Goal: Submit feedback/report problem: Submit feedback/report problem

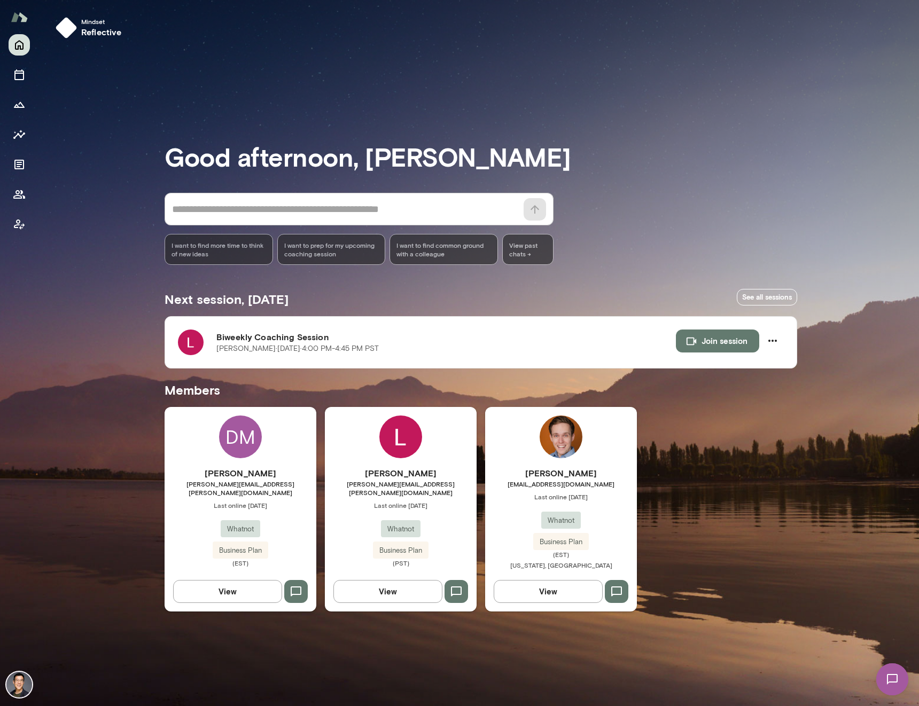
click at [22, 212] on div at bounding box center [19, 134] width 21 height 201
click at [22, 222] on icon "Client app" at bounding box center [19, 224] width 13 height 13
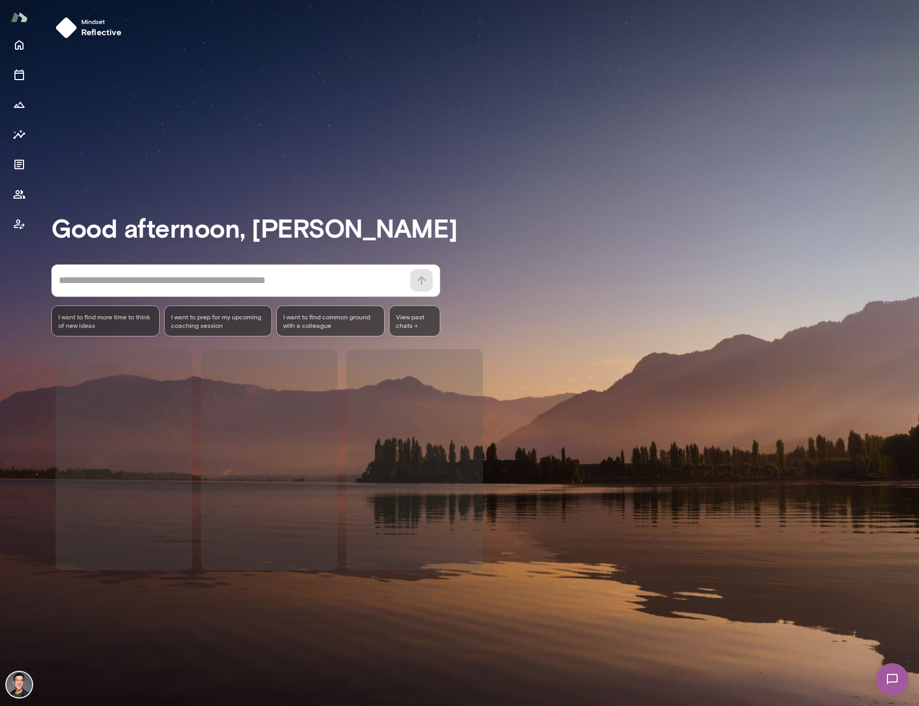
click at [28, 184] on div at bounding box center [19, 134] width 21 height 201
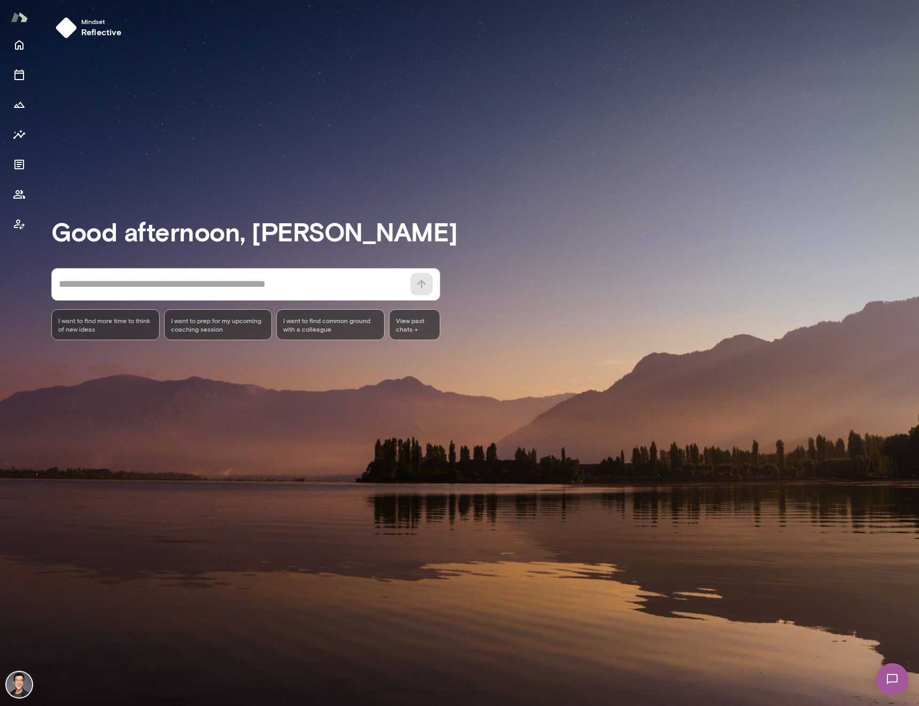
click at [27, 149] on div at bounding box center [19, 134] width 21 height 201
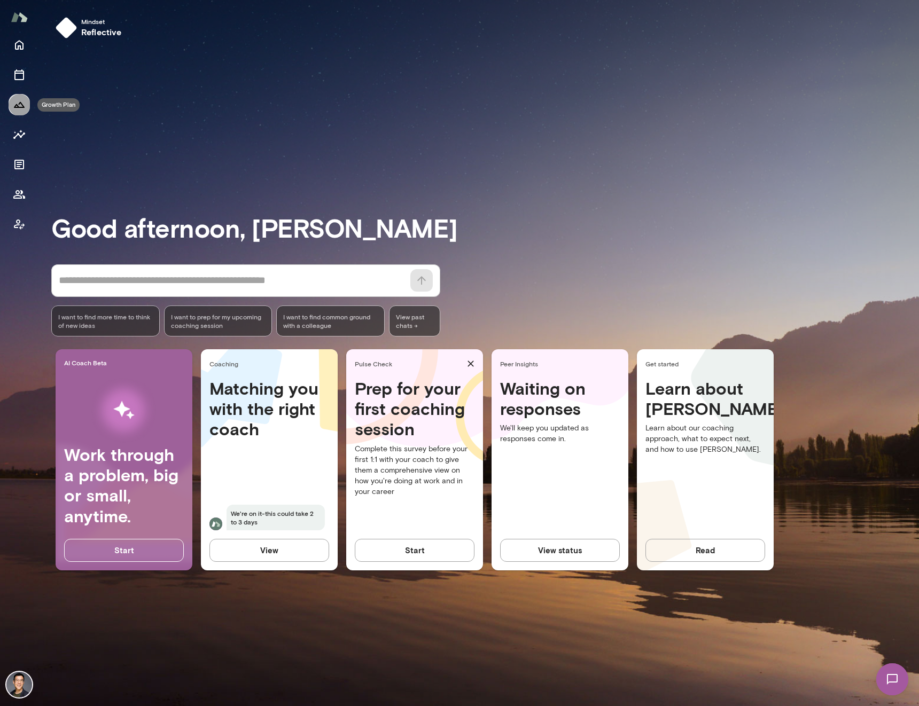
click at [21, 105] on icon "Growth Plan" at bounding box center [19, 104] width 13 height 13
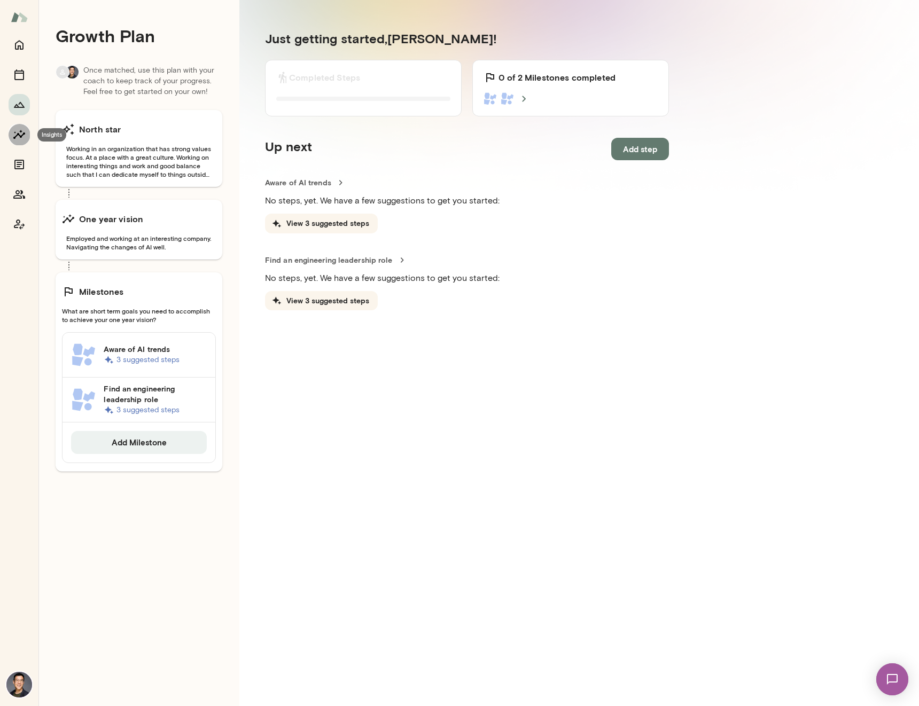
click at [20, 135] on icon "Insights" at bounding box center [19, 134] width 13 height 13
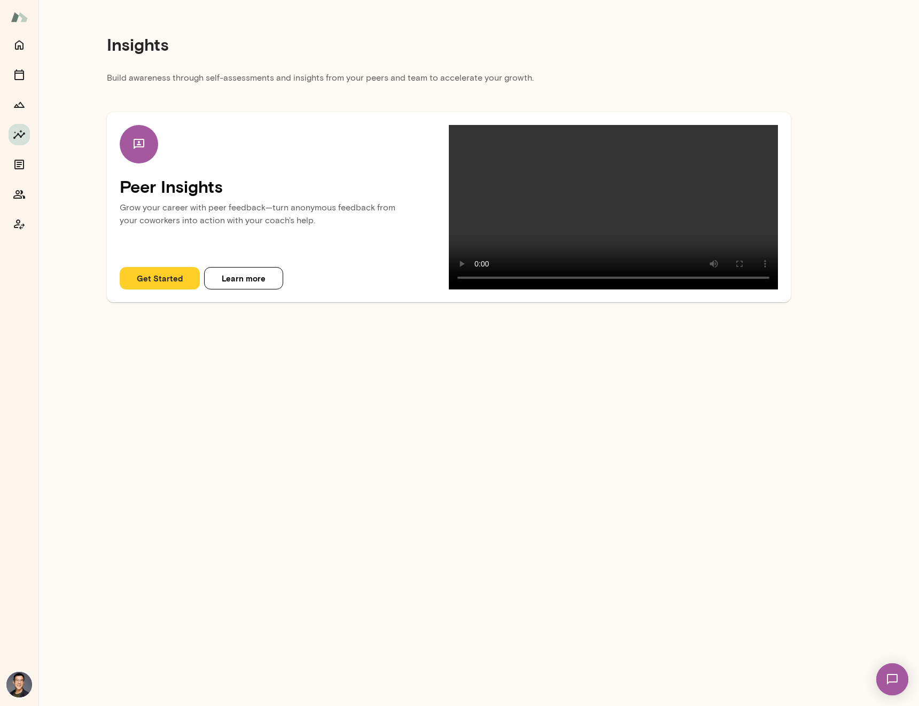
click at [152, 290] on button "Get Started" at bounding box center [160, 278] width 80 height 22
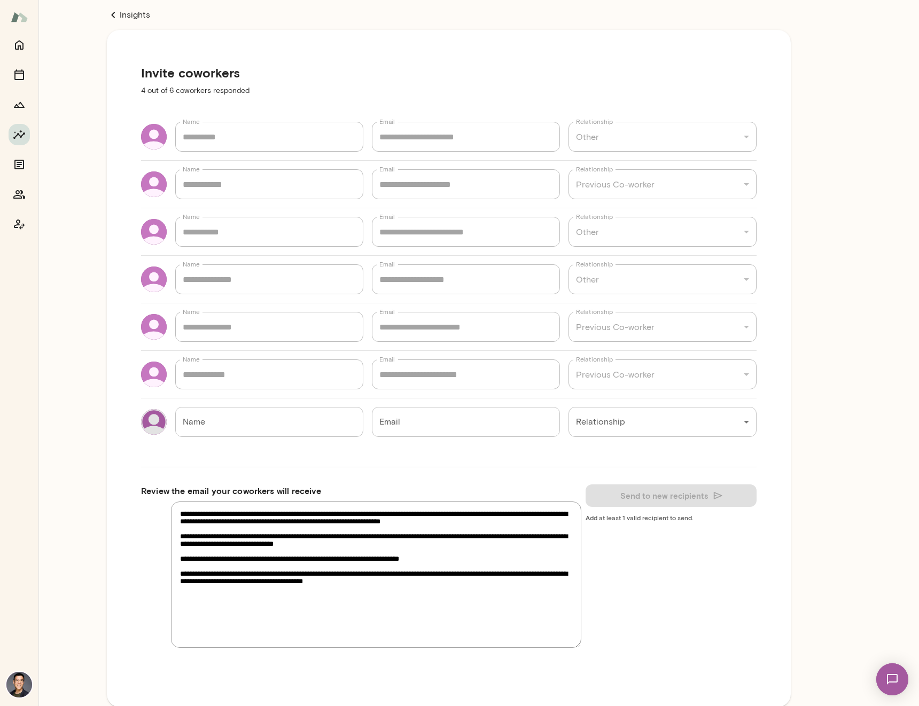
click at [119, 10] on icon at bounding box center [113, 15] width 13 height 13
type textarea "*"
